Goal: Task Accomplishment & Management: Manage account settings

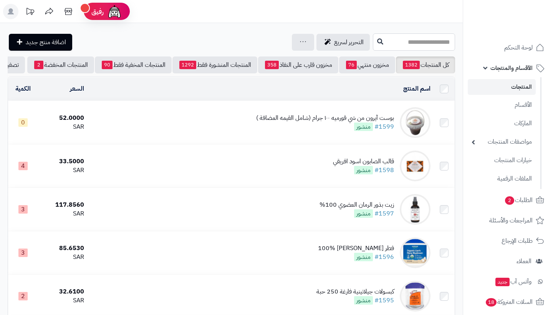
click at [427, 43] on input "text" at bounding box center [414, 41] width 82 height 17
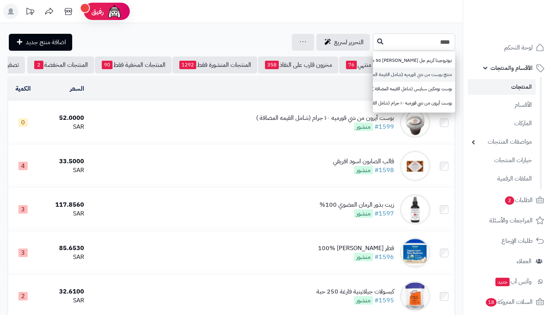
type input "****"
click at [431, 71] on link "منتج بوست من شي قورميه (شامل القيمة المضافة)" at bounding box center [414, 75] width 82 height 14
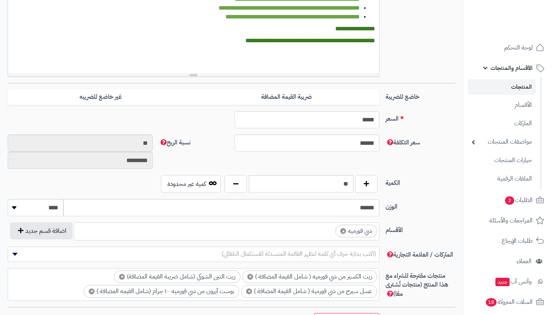
scroll to position [279, 0]
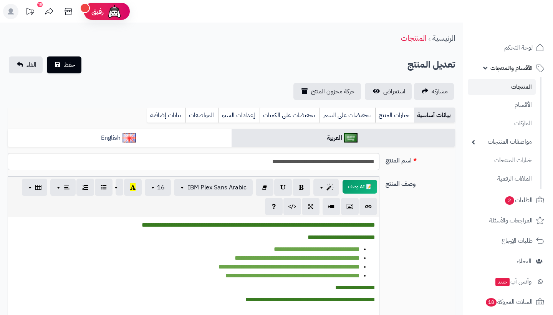
click at [509, 85] on link "المنتجات" at bounding box center [502, 87] width 68 height 16
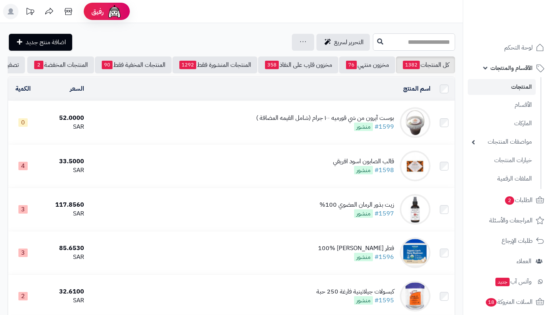
click at [423, 44] on input "text" at bounding box center [414, 41] width 82 height 17
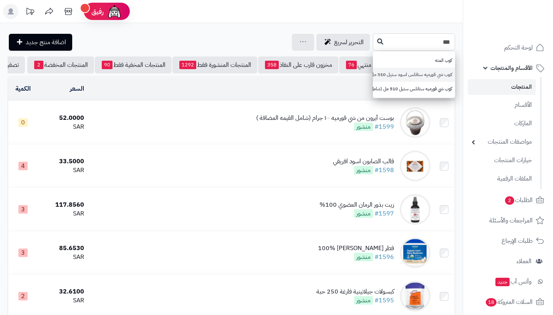
type input "***"
click at [426, 69] on link "كوب شي قورميه ستانلس اسود ستيل 510 مل (شامل القيمه المضافة )" at bounding box center [414, 75] width 82 height 14
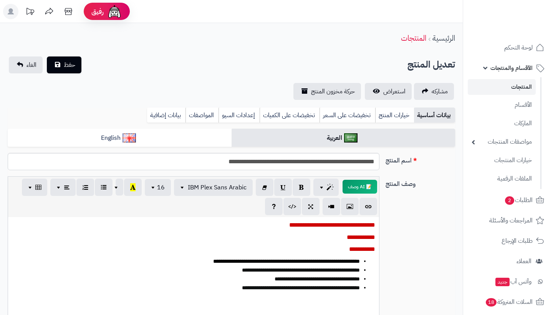
scroll to position [0, 0]
click at [502, 90] on link "المنتجات" at bounding box center [502, 87] width 68 height 16
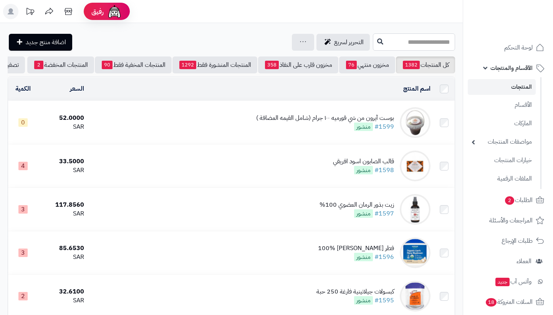
click at [438, 44] on input "text" at bounding box center [414, 41] width 82 height 17
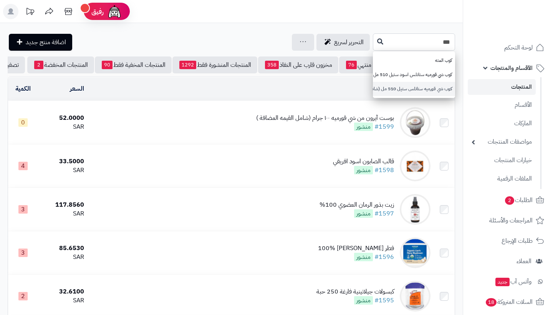
type input "***"
click at [434, 90] on link "كوب شي قورميه ستانلس ستيل 510 مل (شامل القيمه المضافة )" at bounding box center [414, 89] width 82 height 14
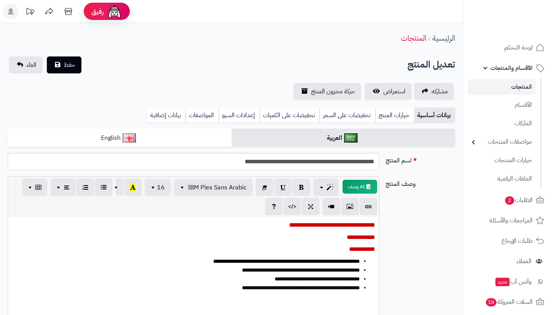
click at [519, 73] on span "الأقسام والمنتجات" at bounding box center [511, 68] width 42 height 11
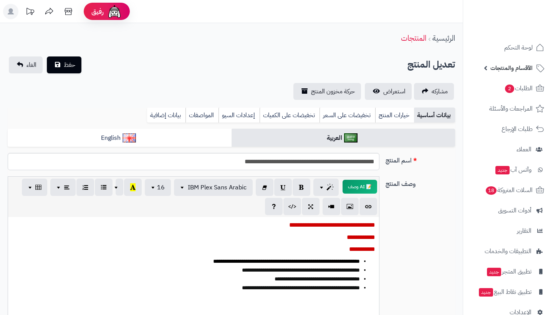
click at [520, 71] on span "الأقسام والمنتجات" at bounding box center [511, 68] width 42 height 11
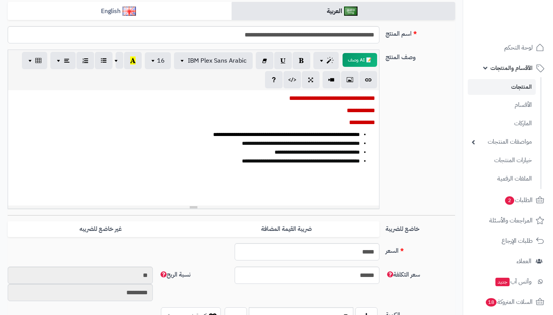
scroll to position [128, 0]
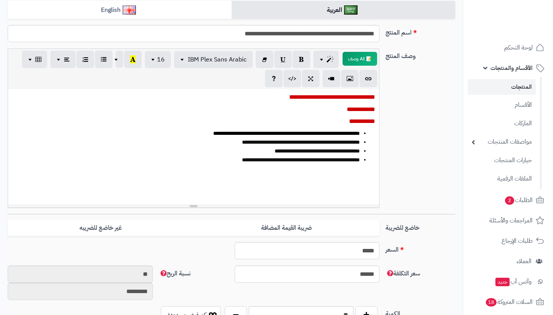
click at [520, 86] on link "المنتجات" at bounding box center [502, 87] width 68 height 16
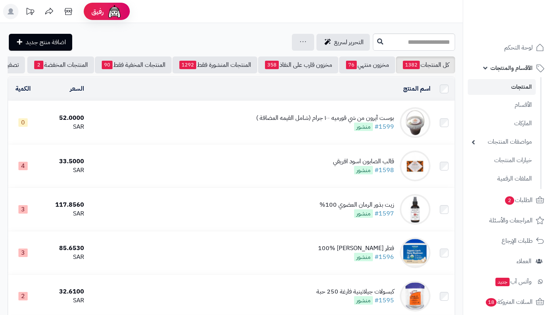
click at [386, 117] on div "بوست آيرون من شي قورميه ١٠٠ جرام (شامل القيمه المضافة )" at bounding box center [325, 118] width 138 height 9
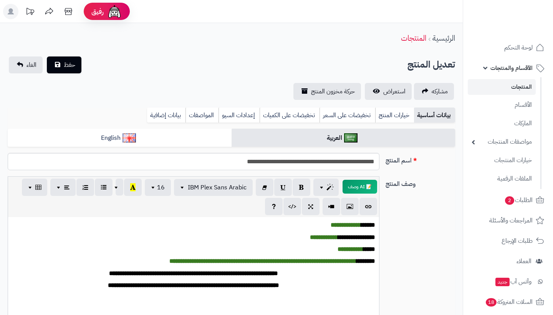
click at [519, 88] on link "المنتجات" at bounding box center [502, 87] width 68 height 16
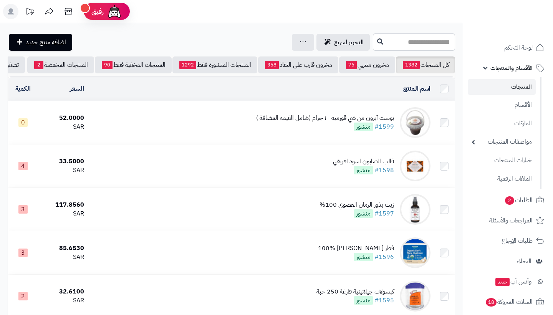
click at [509, 70] on span "الأقسام والمنتجات" at bounding box center [511, 68] width 42 height 11
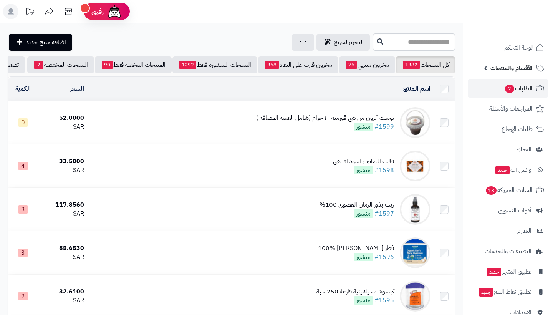
click at [517, 86] on span "الطلبات 2" at bounding box center [518, 88] width 28 height 11
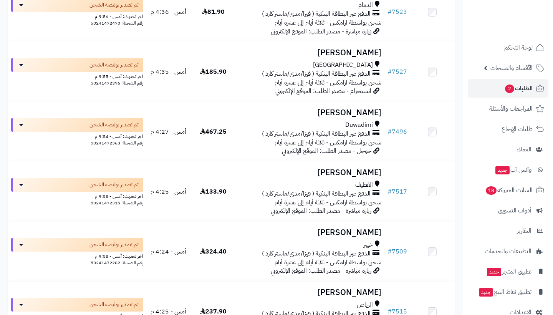
scroll to position [1117, 0]
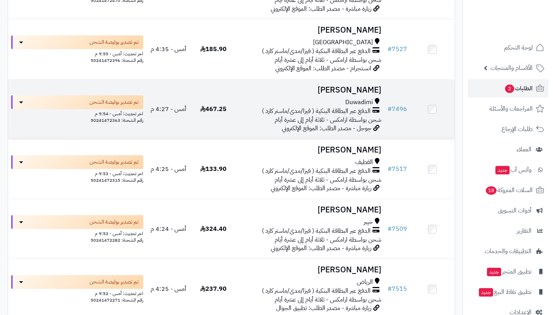
click at [380, 116] on div "الدفع عبر البطاقة البنكية ( فيزا/مدى/ماستر كارد )" at bounding box center [309, 111] width 142 height 9
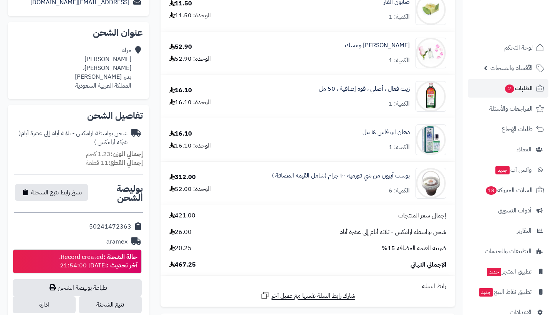
scroll to position [158, 0]
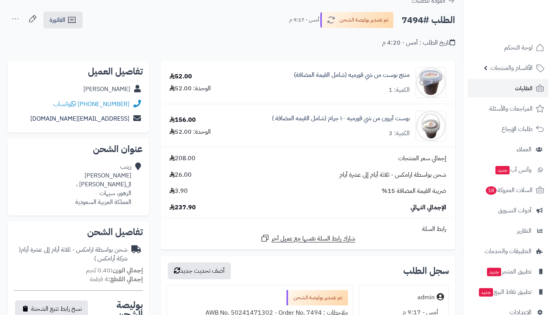
scroll to position [46, 0]
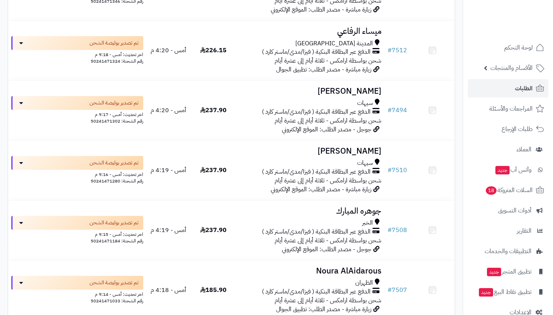
scroll to position [1616, 0]
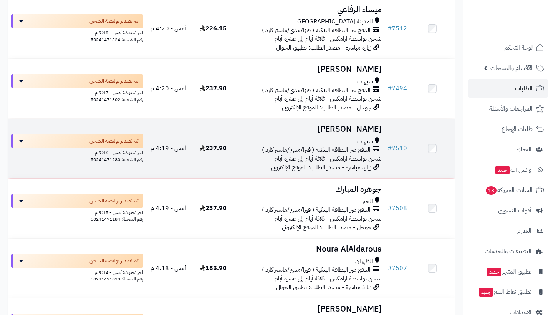
click at [366, 154] on span "الدفع عبر البطاقة البنكية ( فيزا/مدى/ماستر كارد )" at bounding box center [316, 149] width 109 height 9
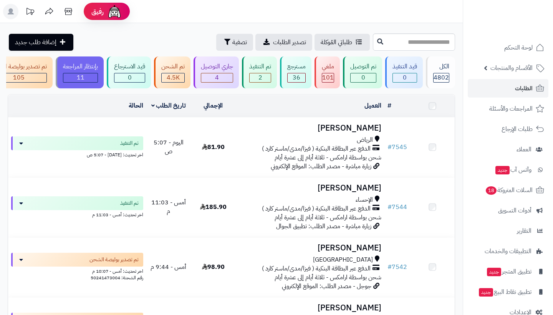
scroll to position [1862, 0]
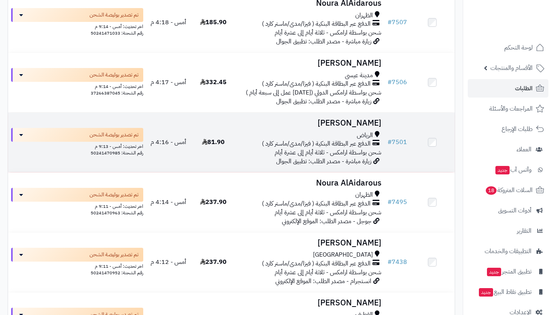
click at [359, 137] on span "الرياض" at bounding box center [365, 135] width 16 height 9
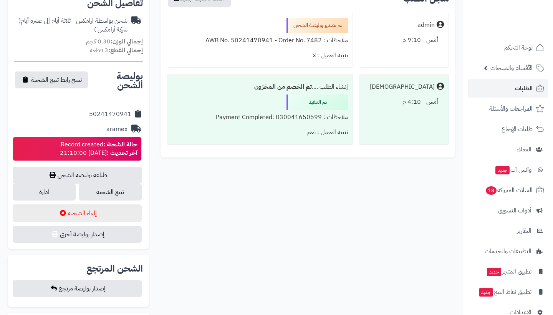
scroll to position [266, 0]
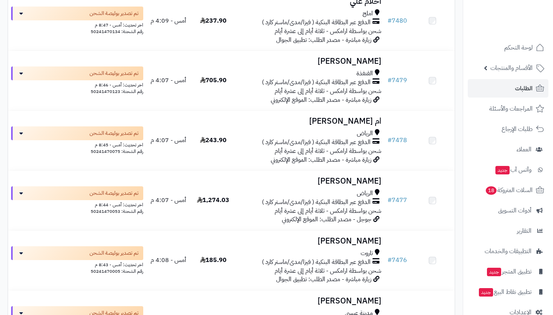
scroll to position [2521, 0]
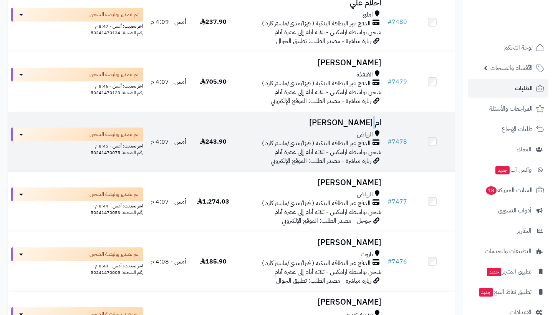
click at [374, 127] on h3 "ام فهد" at bounding box center [309, 122] width 142 height 9
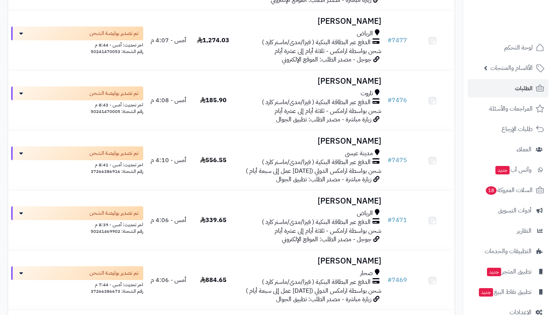
scroll to position [2689, 0]
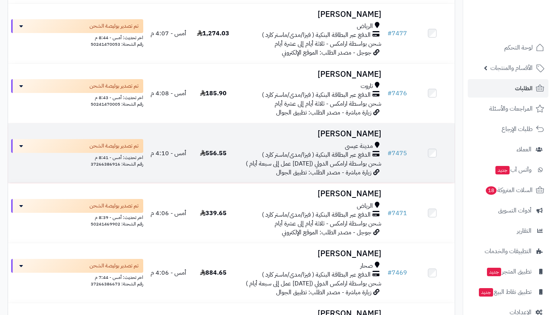
click at [369, 149] on span "مدينة عيسى" at bounding box center [359, 146] width 28 height 9
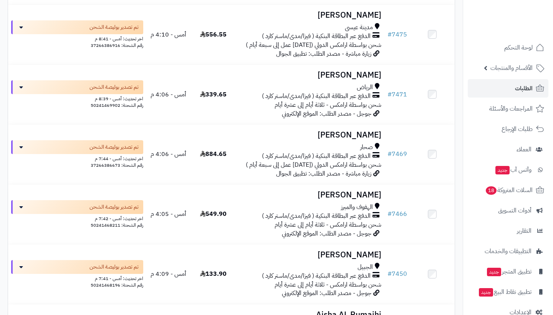
scroll to position [2822, 0]
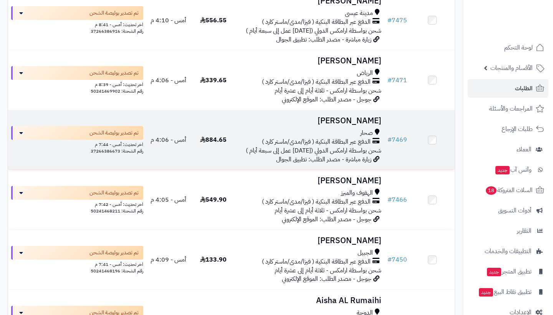
click at [359, 137] on div "صحار" at bounding box center [309, 133] width 142 height 9
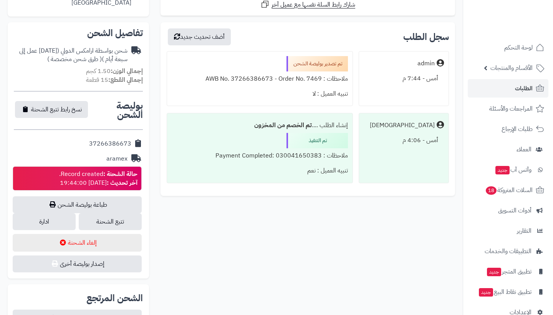
scroll to position [225, 0]
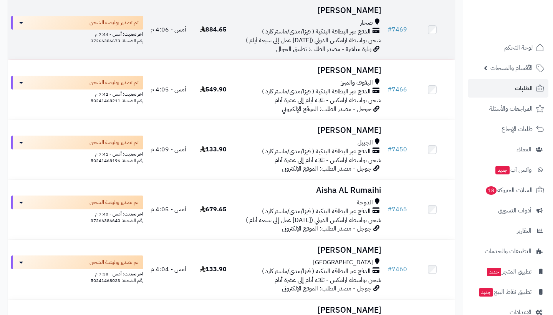
scroll to position [2959, 0]
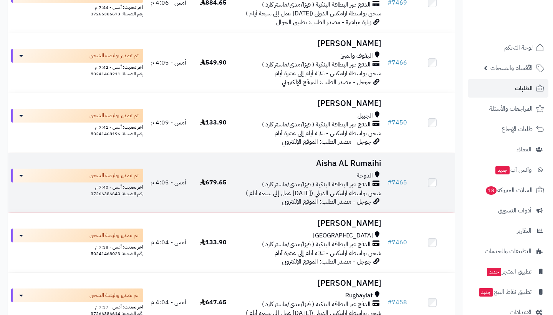
click at [355, 189] on span "الدفع عبر البطاقة البنكية ( فيزا/مدى/ماستر كارد )" at bounding box center [316, 184] width 109 height 9
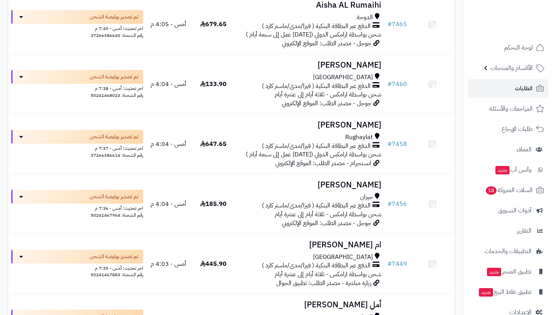
scroll to position [3140, 0]
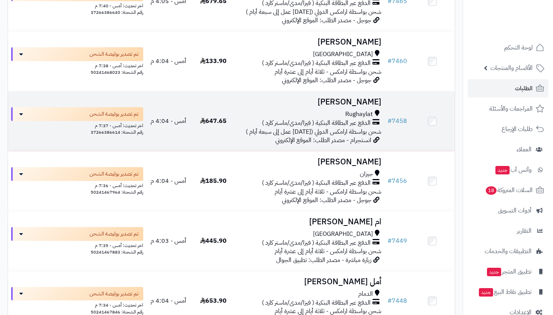
click at [368, 119] on span "Rughaylat" at bounding box center [359, 114] width 28 height 9
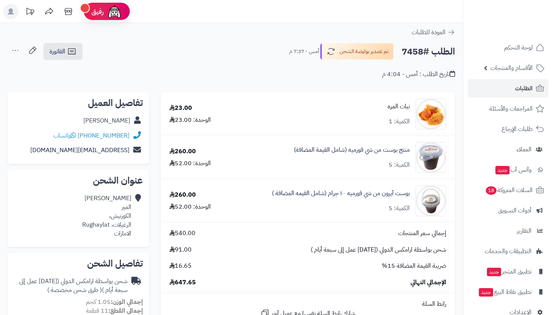
click at [402, 102] on link "نبات المره" at bounding box center [398, 106] width 22 height 9
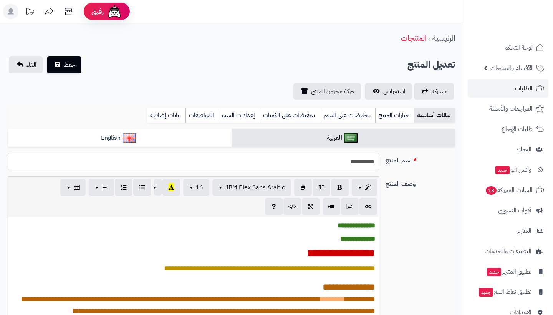
click at [370, 160] on input "**********" at bounding box center [194, 161] width 372 height 17
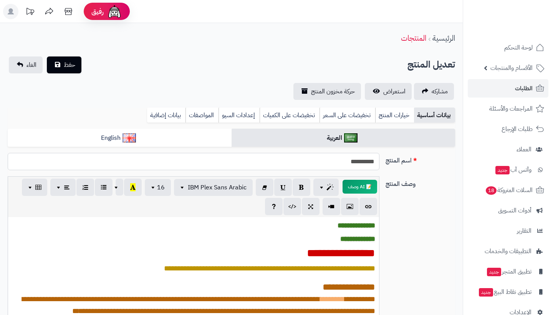
drag, startPoint x: 370, startPoint y: 160, endPoint x: 351, endPoint y: 157, distance: 19.4
click at [351, 157] on input "**********" at bounding box center [194, 161] width 372 height 17
type input "*"
click at [369, 162] on input "**********" at bounding box center [194, 161] width 372 height 17
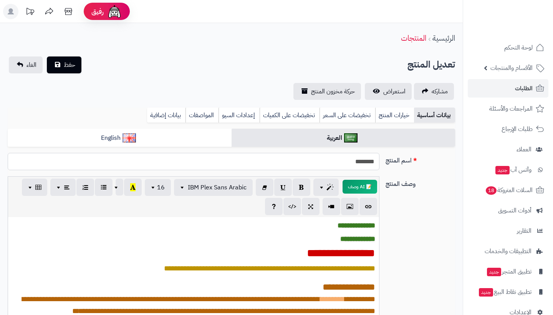
click at [350, 161] on input "*******" at bounding box center [194, 161] width 372 height 17
type input "**********"
click at [74, 65] on span "حفظ" at bounding box center [70, 64] width 12 height 9
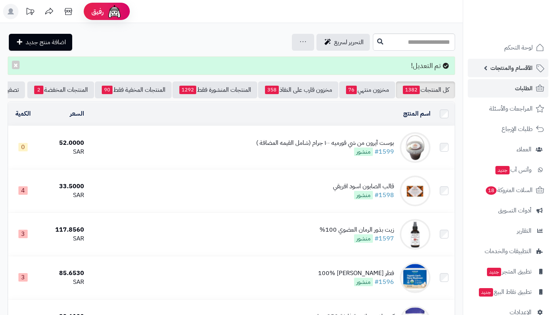
click at [515, 73] on span "الأقسام والمنتجات" at bounding box center [511, 68] width 42 height 11
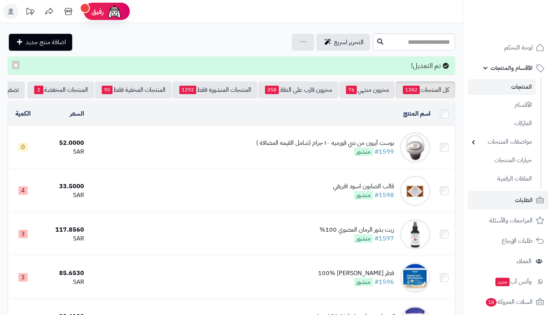
click at [518, 86] on link "المنتجات" at bounding box center [502, 87] width 68 height 16
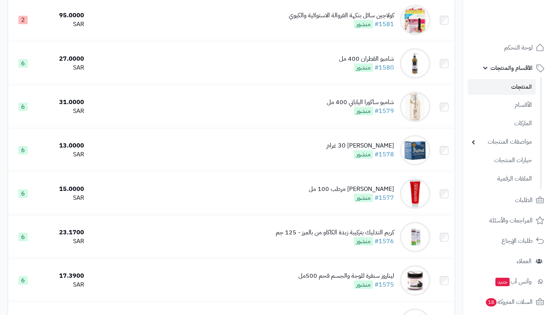
scroll to position [922, 0]
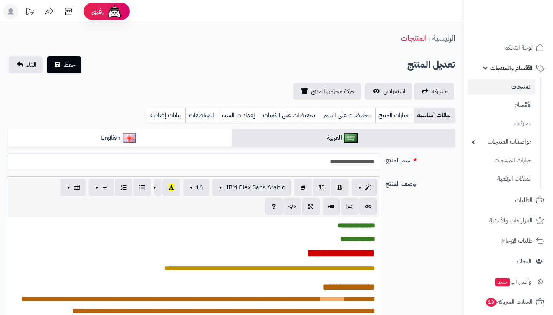
click at [514, 70] on span "الأقسام والمنتجات" at bounding box center [511, 68] width 42 height 11
